Goal: Task Accomplishment & Management: Complete application form

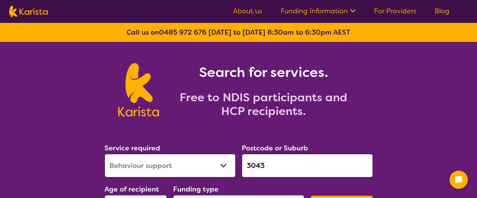
select select "Behaviour support"
select select "CH"
select select "NDIS"
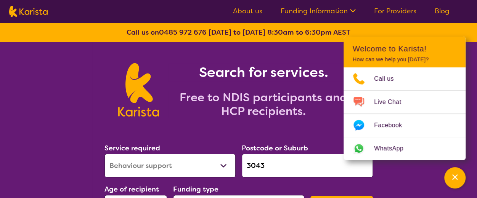
click at [266, 161] on input "3043" at bounding box center [307, 166] width 131 height 24
click at [230, 166] on select "Allied Health Assistant Assessment ([MEDICAL_DATA] or [MEDICAL_DATA]) Behaviour…" at bounding box center [170, 166] width 131 height 24
select select "[MEDICAL_DATA]"
click at [105, 154] on select "Allied Health Assistant Assessment ([MEDICAL_DATA] or [MEDICAL_DATA]) Behaviour…" at bounding box center [170, 166] width 131 height 24
drag, startPoint x: 270, startPoint y: 168, endPoint x: 247, endPoint y: 167, distance: 23.7
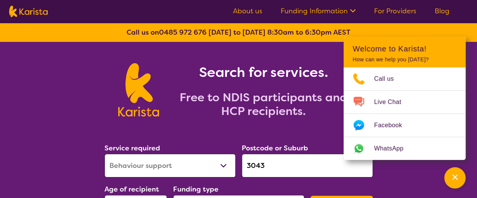
click at [247, 167] on input "3043" at bounding box center [307, 166] width 131 height 24
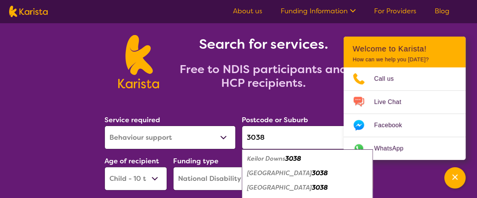
scroll to position [76, 0]
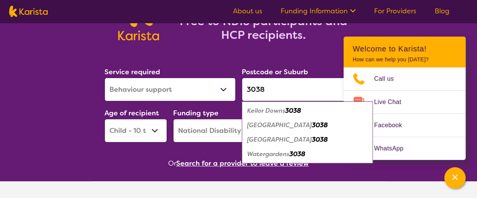
type input "3038"
click at [279, 140] on em "[GEOGRAPHIC_DATA]" at bounding box center [279, 140] width 65 height 8
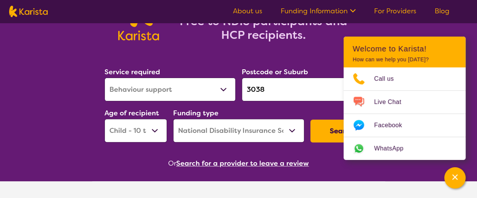
click at [158, 133] on select "Early Childhood - 0 to 9 Child - 10 to 11 Adolescent - 12 to 17 Adult - 18 to 6…" at bounding box center [136, 131] width 63 height 24
select select "AD"
click at [105, 119] on select "Early Childhood - 0 to 9 Child - 10 to 11 Adolescent - 12 to 17 Adult - 18 to 6…" at bounding box center [136, 131] width 63 height 24
click at [455, 181] on icon "Channel Menu" at bounding box center [456, 178] width 8 height 8
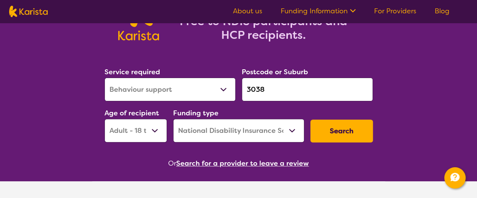
click at [329, 132] on button "Search" at bounding box center [342, 131] width 63 height 23
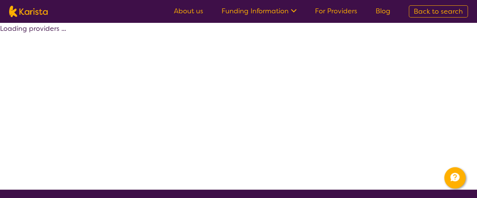
select select "by_score"
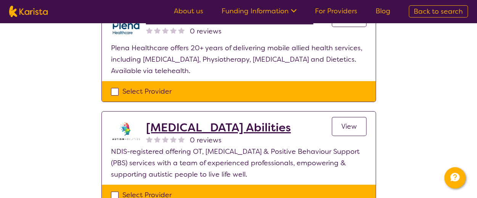
scroll to position [1527, 0]
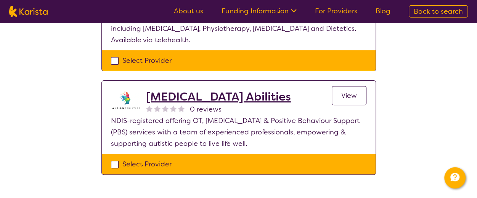
click at [112, 159] on div "Select Provider" at bounding box center [239, 164] width 256 height 11
checkbox input "true"
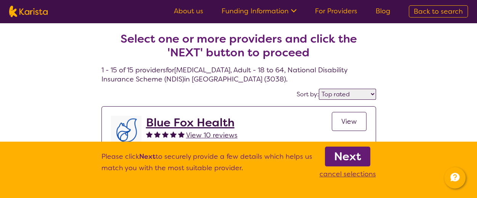
click at [352, 156] on b "Next" at bounding box center [347, 156] width 27 height 15
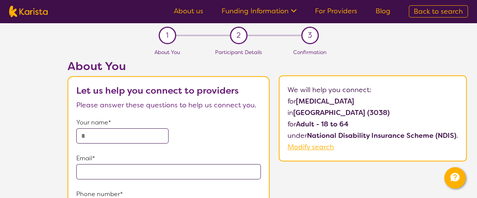
click at [123, 134] on input "text" at bounding box center [122, 136] width 92 height 15
type input "*****"
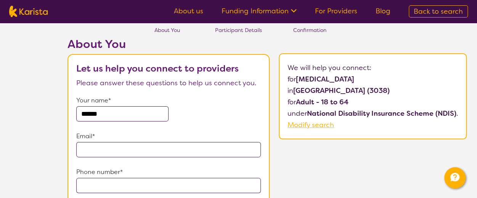
scroll to position [38, 0]
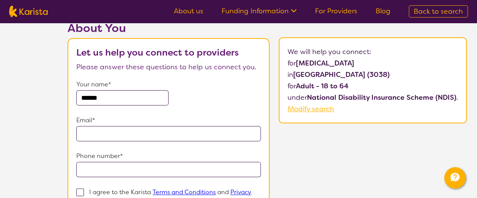
click at [98, 126] on input "email" at bounding box center [168, 133] width 185 height 15
type input "**********"
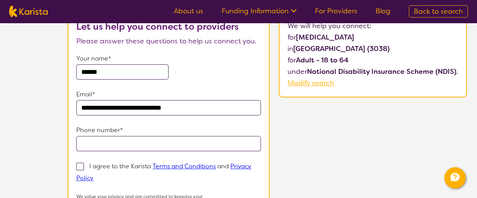
scroll to position [76, 0]
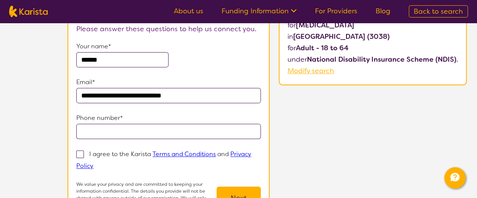
click at [112, 129] on input "tel" at bounding box center [168, 131] width 185 height 15
type input "**********"
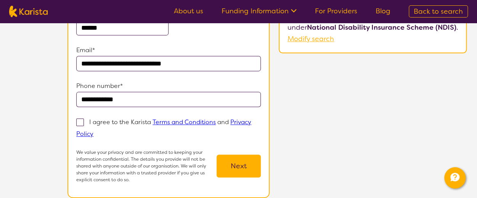
scroll to position [153, 0]
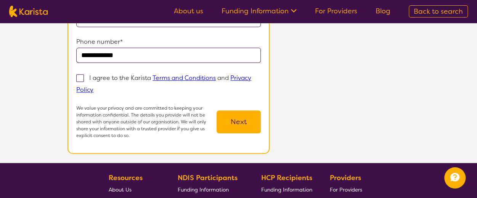
click at [81, 77] on span at bounding box center [80, 78] width 8 height 8
click at [94, 87] on input "I agree to the Karista Terms and Conditions and Privacy Policy" at bounding box center [96, 89] width 5 height 5
checkbox input "true"
click at [238, 123] on button "Next" at bounding box center [239, 122] width 44 height 23
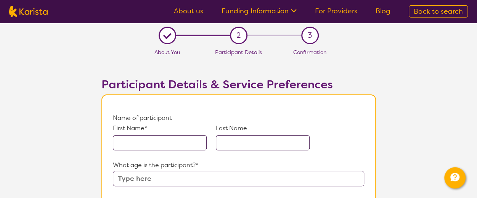
click at [150, 144] on input "text" at bounding box center [160, 142] width 94 height 15
type input "[PERSON_NAME]"
click at [263, 139] on input "text" at bounding box center [263, 142] width 94 height 15
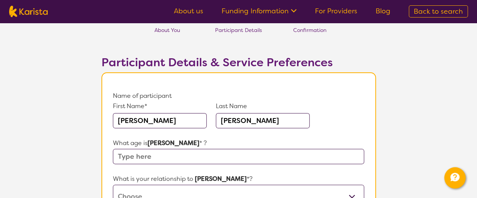
scroll to position [38, 0]
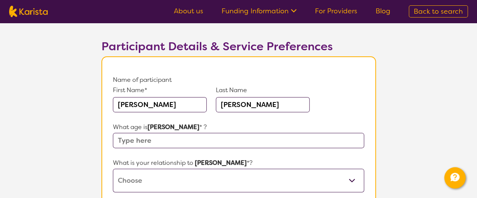
type input "[PERSON_NAME]"
click at [160, 141] on input "text" at bounding box center [238, 140] width 251 height 15
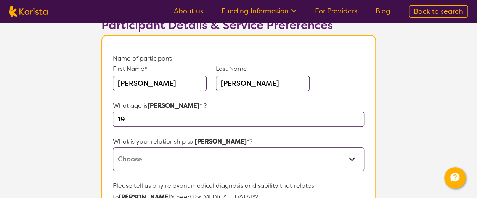
scroll to position [115, 0]
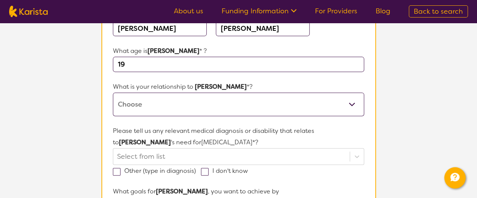
type input "19"
click at [162, 106] on select "This request is for myself I am their parent I am their child I am their spouse…" at bounding box center [238, 105] width 251 height 24
select select "I am their Support Coordinator"
click at [113, 93] on select "This request is for myself I am their parent I am their child I am their spouse…" at bounding box center [238, 105] width 251 height 24
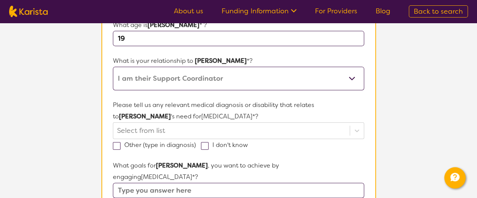
scroll to position [153, 0]
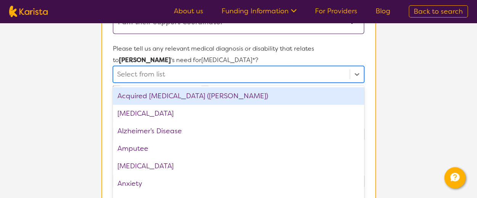
click at [159, 83] on div "option Acquired [MEDICAL_DATA] (ABI) focused, 1 of 75. 75 results available. Us…" at bounding box center [238, 74] width 251 height 17
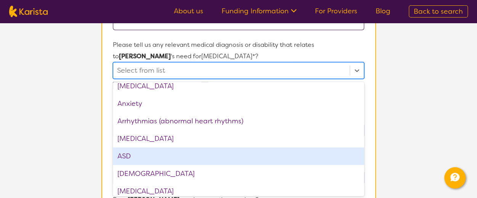
scroll to position [115, 0]
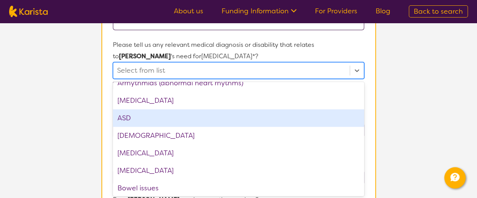
click at [140, 121] on div "ASD" at bounding box center [238, 119] width 251 height 18
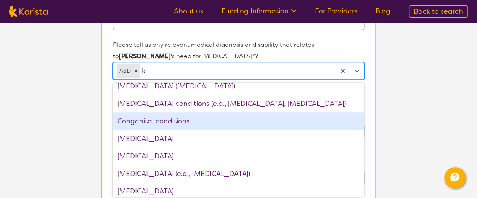
scroll to position [0, 0]
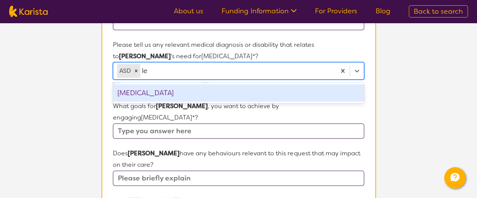
type input "lea"
click at [161, 98] on div "[MEDICAL_DATA]" at bounding box center [238, 93] width 251 height 18
type input "s"
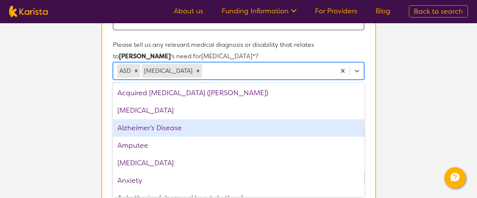
click at [87, 131] on section "L About You 2 Participant Details 3 Confirmation Participant Details & Service …" at bounding box center [238, 164] width 477 height 685
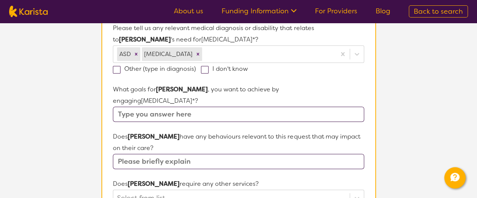
scroll to position [239, 0]
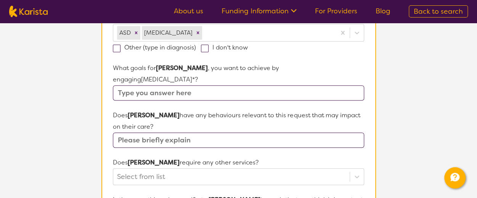
click at [158, 85] on input "text" at bounding box center [238, 92] width 251 height 15
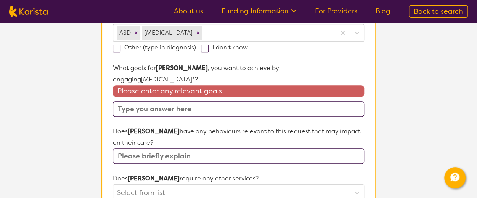
click at [138, 102] on input "text" at bounding box center [238, 109] width 251 height 15
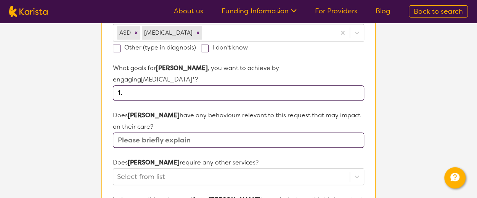
paste input "During this plan and in future plans, I would like to build my social skills an…"
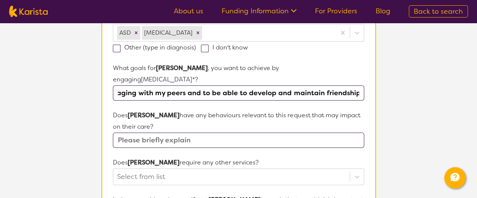
scroll to position [0, 0]
click at [346, 85] on input "1. During this plan and in future plans, I would like to build my social skills…" at bounding box center [238, 92] width 251 height 15
paste input "During this plan and in future plans, I would like to develop age appropriate i…"
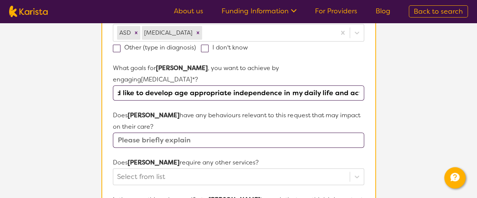
type input "1. During this plan and in future plans, I would like to build my social skills…"
click at [150, 133] on input "text" at bounding box center [238, 140] width 251 height 15
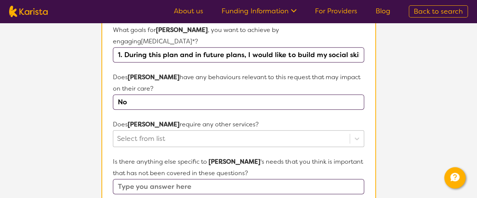
type input "No"
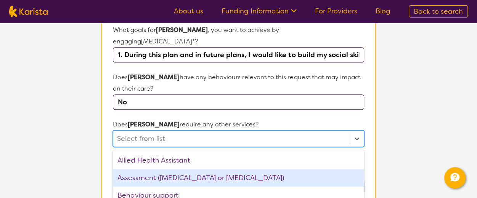
scroll to position [334, 0]
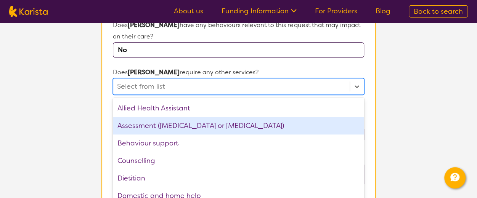
click at [149, 95] on div "option Assessment ([MEDICAL_DATA] or [MEDICAL_DATA]) focused, 2 of 21. 21 resul…" at bounding box center [238, 86] width 251 height 17
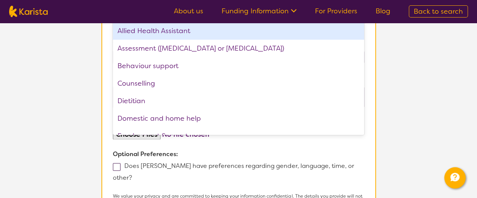
scroll to position [410, 0]
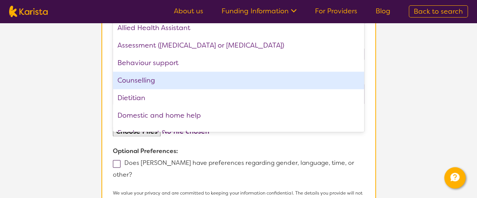
click at [141, 72] on div "Counselling" at bounding box center [238, 81] width 251 height 18
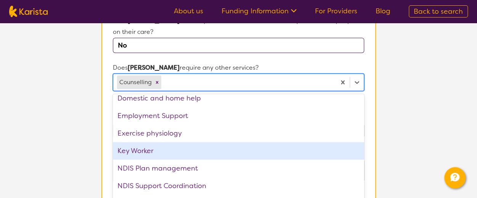
scroll to position [115, 0]
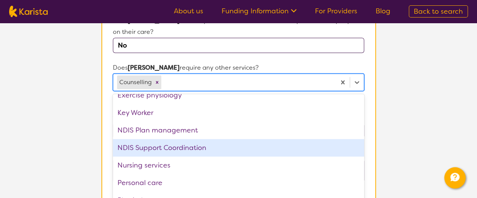
click at [178, 139] on div "NDIS Support Coordination" at bounding box center [238, 148] width 251 height 18
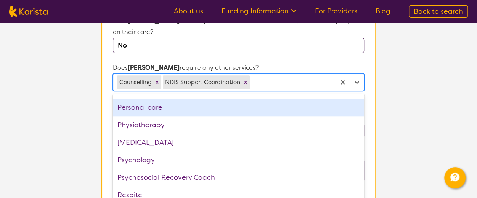
scroll to position [191, 0]
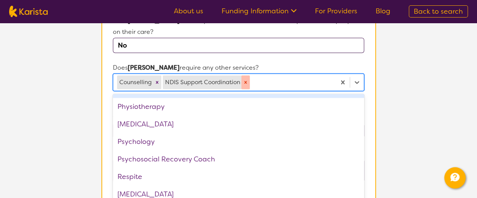
click at [244, 80] on icon "Remove NDIS Support Coordination" at bounding box center [245, 82] width 5 height 5
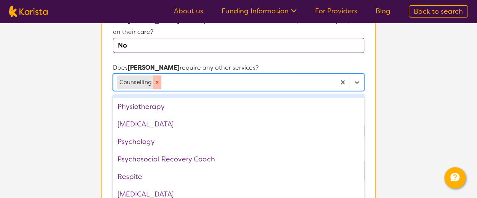
click at [157, 81] on icon "Remove Counselling" at bounding box center [157, 82] width 3 height 3
click at [97, 80] on section "Participant Details & Service Preferences Name of participant First Name* [PERS…" at bounding box center [238, 50] width 293 height 648
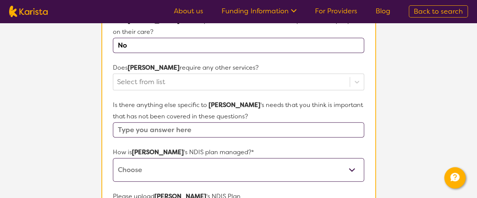
click at [190, 123] on input "text" at bounding box center [238, 130] width 251 height 15
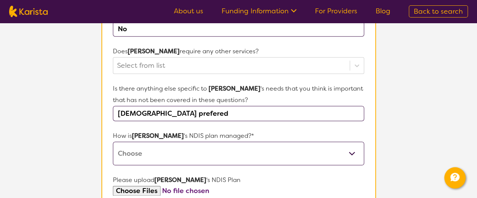
scroll to position [372, 0]
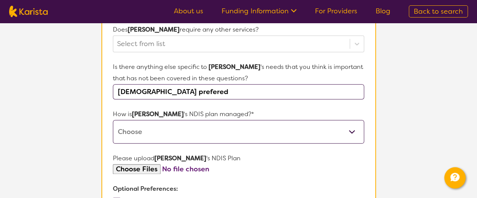
type input "[DEMOGRAPHIC_DATA] prefered"
click at [165, 124] on select "Self-managed NDIS plan Managed by a registered plan management provider (not th…" at bounding box center [238, 132] width 251 height 24
select select "Plan Managed"
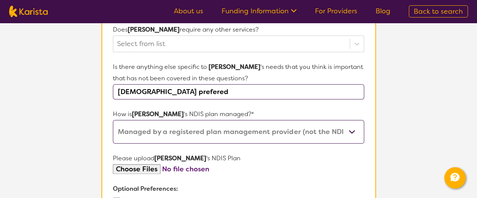
click at [113, 120] on select "Self-managed NDIS plan Managed by a registered plan management provider (not th…" at bounding box center [238, 132] width 251 height 24
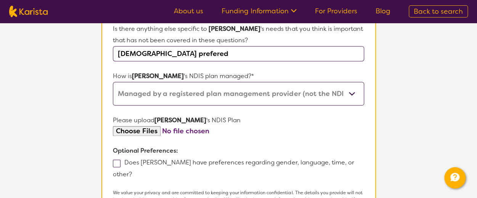
scroll to position [448, 0]
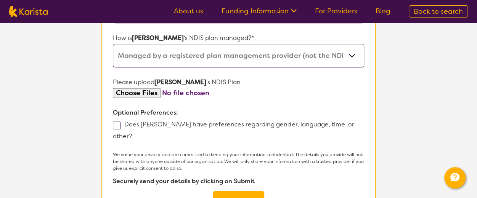
click at [118, 122] on span at bounding box center [117, 126] width 8 height 8
click at [132, 134] on input "Does [PERSON_NAME] have preferences regarding gender, language, time, or other?" at bounding box center [134, 136] width 5 height 5
checkbox input "true"
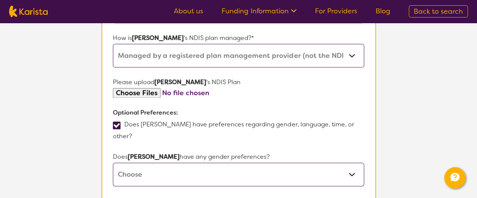
click at [196, 163] on select "[DEMOGRAPHIC_DATA] [DEMOGRAPHIC_DATA] Other No Preference" at bounding box center [238, 175] width 251 height 24
select select "[DEMOGRAPHIC_DATA]"
click at [113, 163] on select "[DEMOGRAPHIC_DATA] [DEMOGRAPHIC_DATA] Other No Preference" at bounding box center [238, 175] width 251 height 24
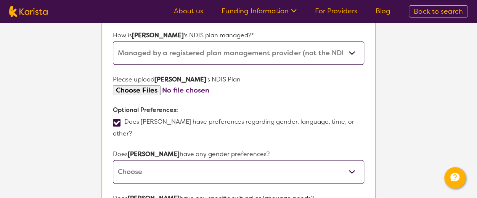
scroll to position [525, 0]
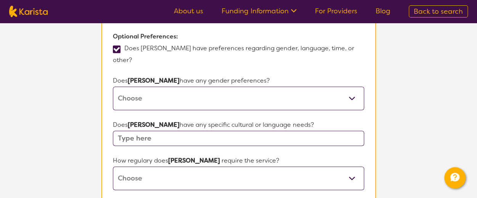
click at [190, 131] on input "text" at bounding box center [238, 138] width 251 height 15
click at [169, 131] on input "text" at bounding box center [238, 138] width 251 height 15
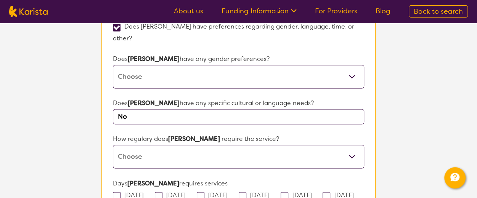
scroll to position [563, 0]
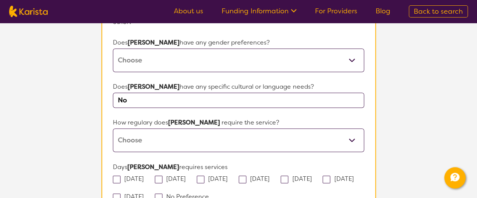
type input "No"
click at [169, 129] on select "Daily Twice a week Weekly Every fortnight Monthly Other" at bounding box center [238, 141] width 251 height 24
select select "Every fortnight"
click at [113, 129] on select "Daily Twice a week Weekly Every fortnight Monthly Other" at bounding box center [238, 141] width 251 height 24
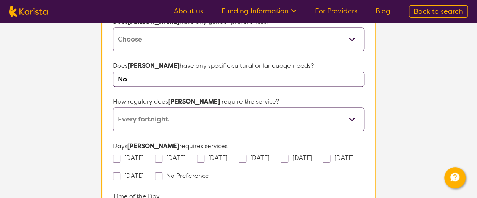
scroll to position [601, 0]
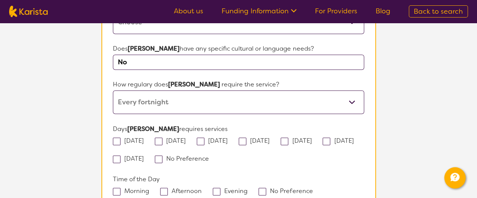
click at [163, 156] on span at bounding box center [159, 160] width 8 height 8
click at [212, 156] on input "No Preference" at bounding box center [211, 158] width 5 height 5
checkbox input "true"
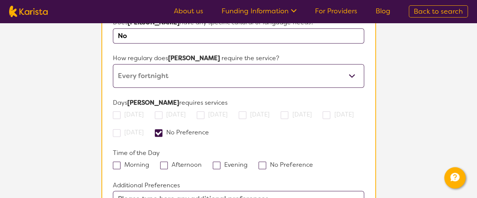
scroll to position [639, 0]
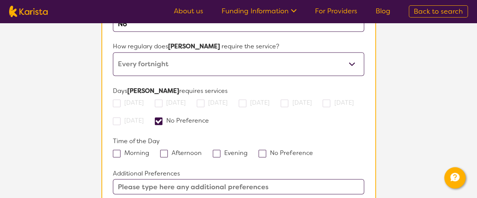
click at [262, 150] on span at bounding box center [263, 154] width 8 height 8
click at [313, 150] on input "No Preference" at bounding box center [315, 152] width 5 height 5
checkbox input "true"
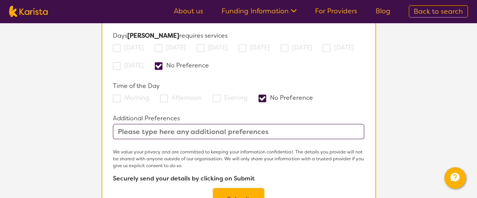
scroll to position [716, 0]
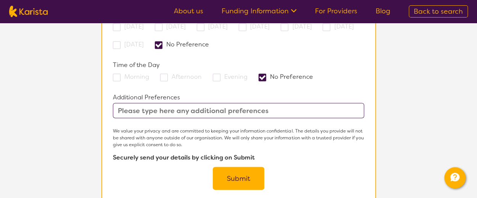
click at [243, 167] on button "Submit" at bounding box center [239, 178] width 52 height 23
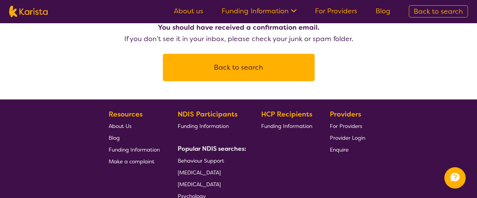
scroll to position [38, 0]
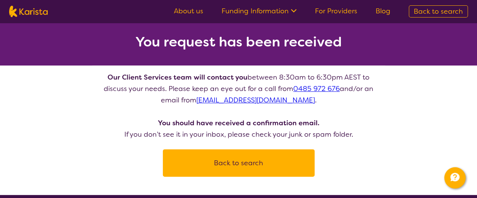
click at [252, 157] on button "Back to search" at bounding box center [239, 163] width 134 height 23
select select "[MEDICAL_DATA]"
select select "AD"
select select "NDIS"
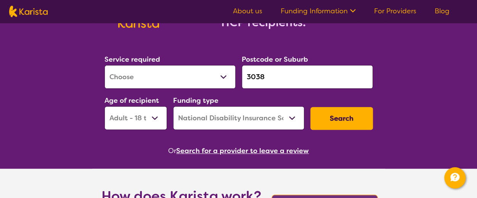
scroll to position [76, 0]
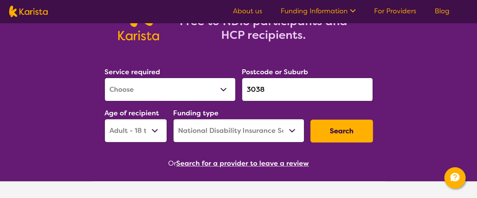
click at [331, 133] on button "Search" at bounding box center [342, 131] width 63 height 23
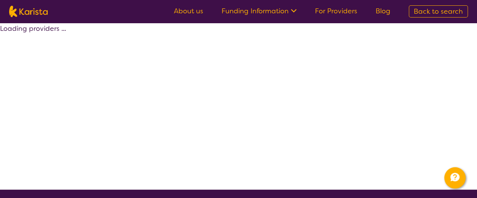
select select "by_score"
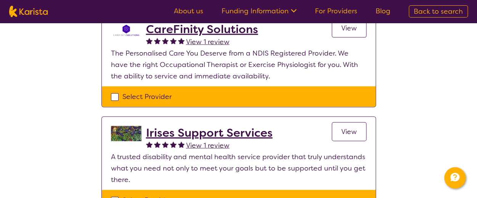
scroll to position [856, 0]
